Goal: Task Accomplishment & Management: Manage account settings

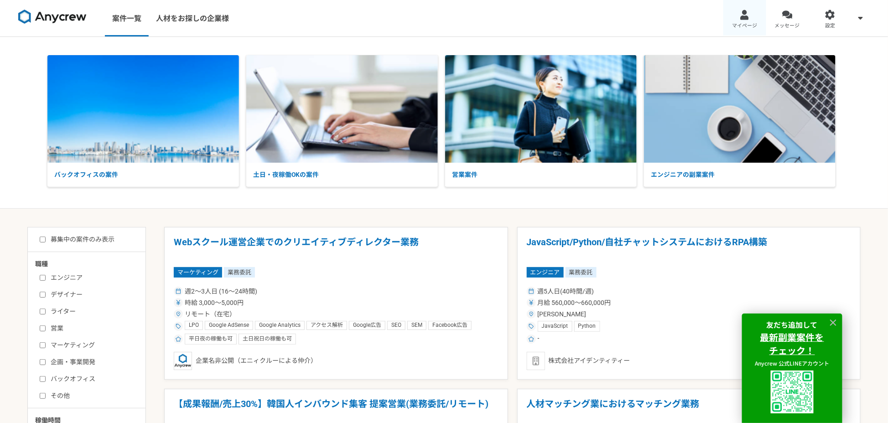
click at [745, 18] on div at bounding box center [744, 15] width 10 height 10
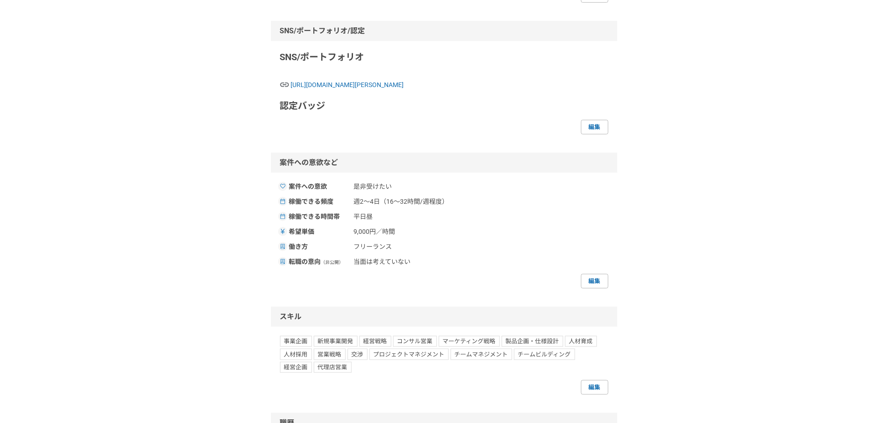
scroll to position [274, 0]
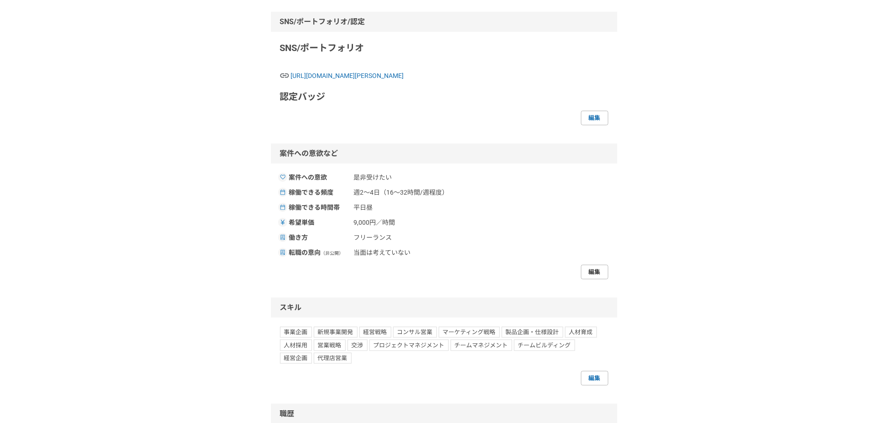
click at [597, 268] on link "編集" at bounding box center [594, 272] width 27 height 15
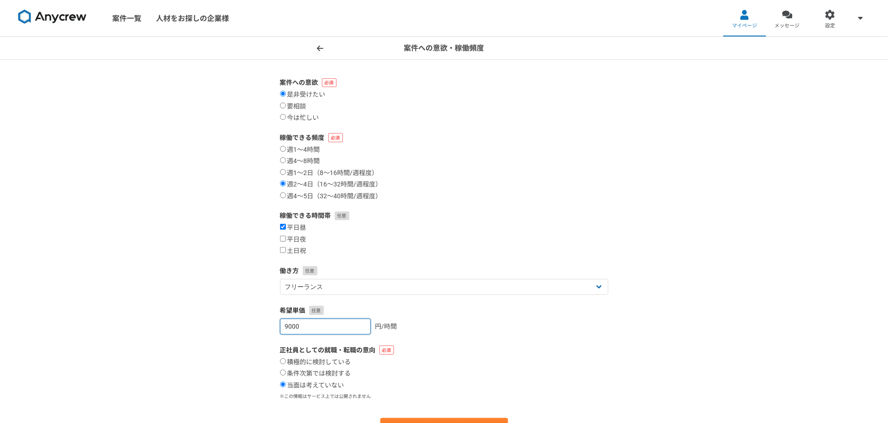
drag, startPoint x: 316, startPoint y: 327, endPoint x: 296, endPoint y: 326, distance: 19.6
click at [314, 325] on input "9000" at bounding box center [325, 327] width 91 height 16
click at [351, 325] on input "9001" at bounding box center [325, 327] width 91 height 16
click at [353, 329] on input "9000" at bounding box center [325, 327] width 91 height 16
click at [286, 325] on input "9000" at bounding box center [325, 327] width 91 height 16
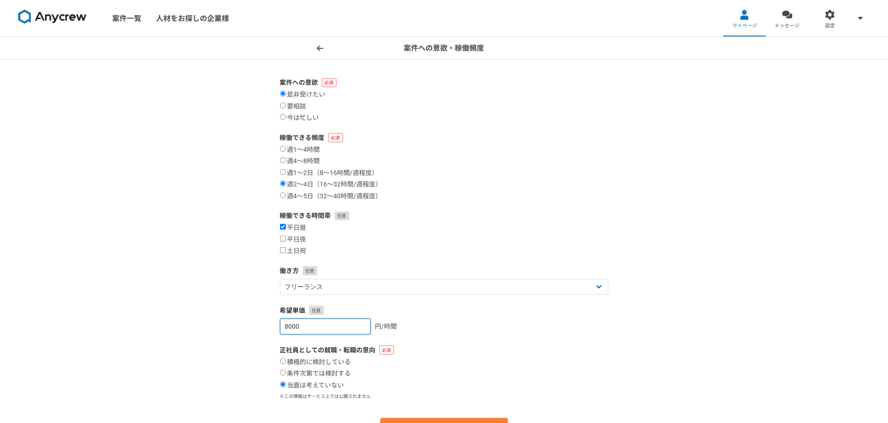
type input "8000"
click at [465, 346] on label "正社員としての就職・転職の意向" at bounding box center [444, 351] width 328 height 10
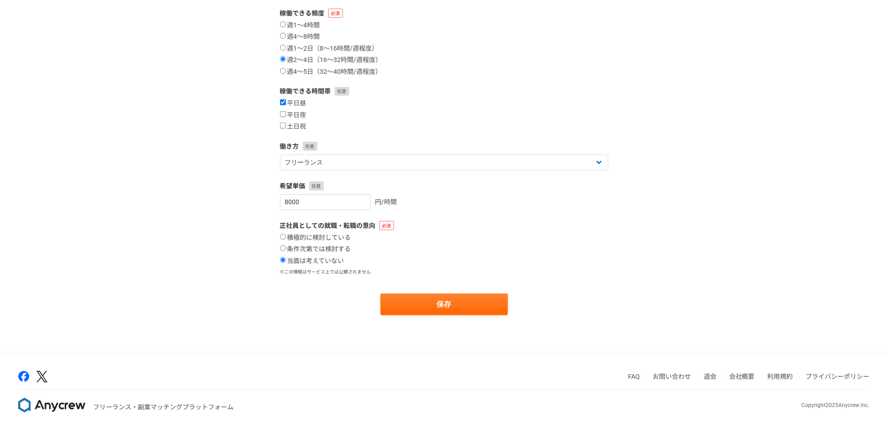
scroll to position [132, 0]
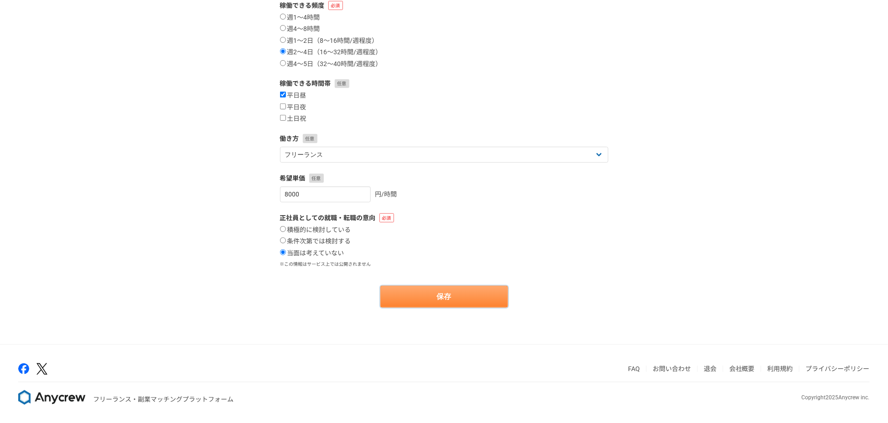
click at [450, 289] on button "保存" at bounding box center [444, 297] width 128 height 22
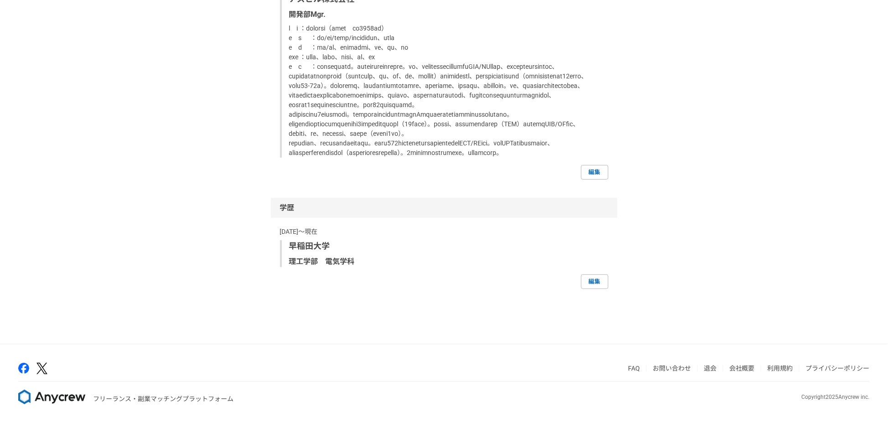
scroll to position [1707, 0]
